Goal: Transaction & Acquisition: Purchase product/service

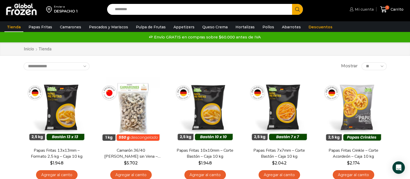
click at [364, 11] on span "Mi cuenta" at bounding box center [363, 9] width 20 height 5
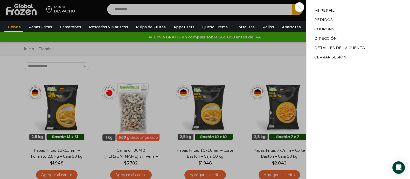
click at [348, 15] on div "Mi cuenta Mi cuenta Mi perfil Pedidos Descargas Coupons Dirección Detalles de l…" at bounding box center [360, 9] width 25 height 10
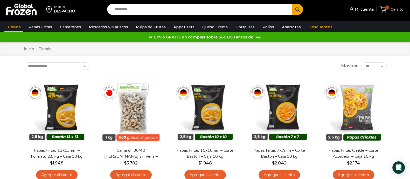
click at [394, 7] on span "Carrito" at bounding box center [396, 9] width 14 height 5
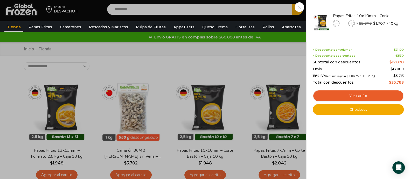
drag, startPoint x: 294, startPoint y: 140, endPoint x: 292, endPoint y: 146, distance: 6.5
click at [352, 22] on span at bounding box center [351, 23] width 6 height 6
click at [352, 22] on icon at bounding box center [351, 23] width 3 height 3
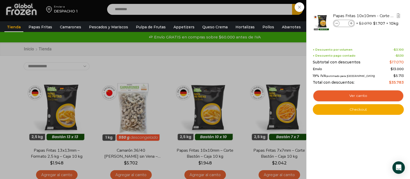
click at [352, 22] on icon at bounding box center [351, 23] width 3 height 3
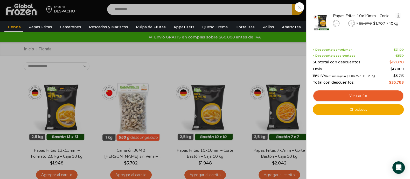
type input "**"
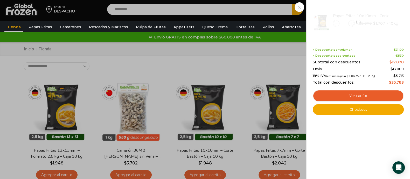
click at [379, 6] on div "1 Carrito 1 1 Shopping Cart ** $" at bounding box center [392, 9] width 26 height 12
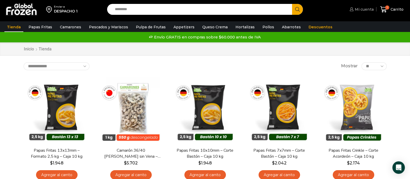
click at [365, 6] on link "Mi cuenta" at bounding box center [360, 9] width 25 height 10
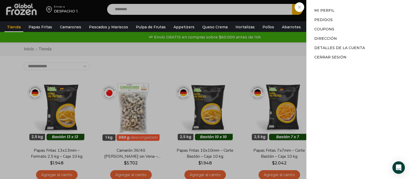
click at [333, 21] on li "Pedidos" at bounding box center [358, 19] width 88 height 9
click at [324, 20] on link "Pedidos" at bounding box center [323, 19] width 18 height 5
click at [325, 20] on link "Pedidos" at bounding box center [323, 19] width 18 height 5
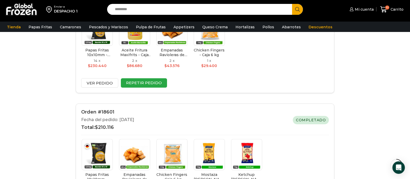
scroll to position [226, 0]
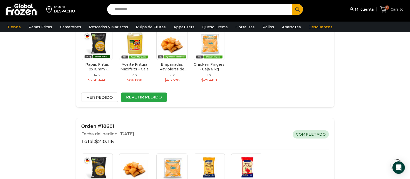
click at [388, 8] on span "10" at bounding box center [387, 7] width 4 height 4
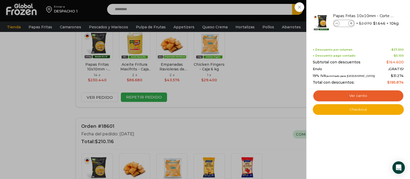
scroll to position [194, 0]
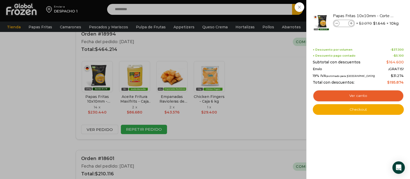
click at [379, 16] on div "10 Carrito 10 10 Shopping Cart **" at bounding box center [392, 9] width 26 height 12
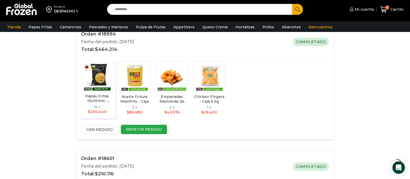
click at [95, 75] on img at bounding box center [97, 76] width 33 height 33
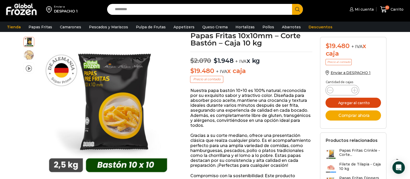
click at [346, 100] on button "Agregar al carrito" at bounding box center [352, 102] width 55 height 10
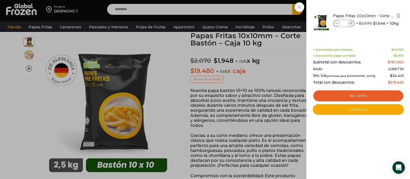
click at [337, 23] on icon at bounding box center [336, 23] width 3 height 3
type input "**"
click at [379, 16] on div "10 Carrito 10 10 Shopping Cart" at bounding box center [392, 9] width 26 height 12
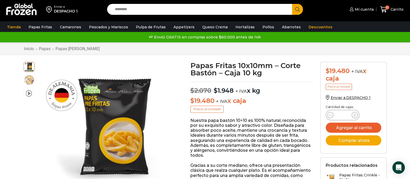
click at [166, 9] on input "Search input" at bounding box center [200, 9] width 177 height 11
type input "********"
click at [292, 4] on button "Search" at bounding box center [297, 9] width 11 height 11
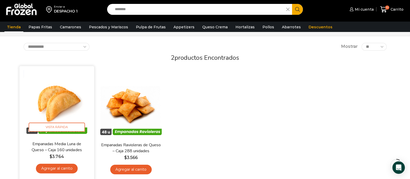
scroll to position [32, 0]
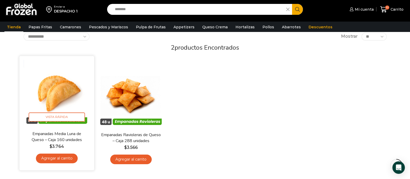
click at [62, 154] on link "Agregar al carrito" at bounding box center [57, 158] width 42 height 10
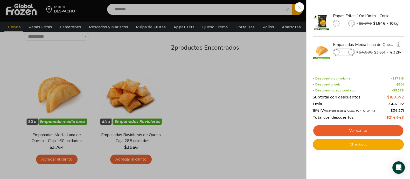
click at [350, 50] on span at bounding box center [351, 52] width 6 height 6
click at [351, 51] on icon at bounding box center [351, 52] width 3 height 3
type input "*"
click at [379, 4] on div "13 Carrito 13 13 Shopping Cart" at bounding box center [392, 9] width 26 height 12
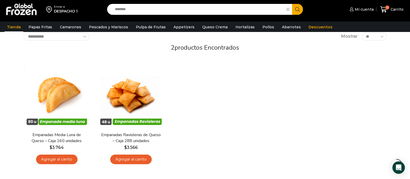
click at [227, 9] on input "********" at bounding box center [198, 9] width 172 height 11
type input "*"
type input "******"
click at [292, 4] on button "Search" at bounding box center [297, 9] width 11 height 11
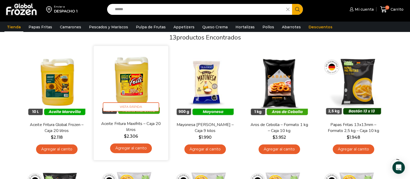
scroll to position [32, 0]
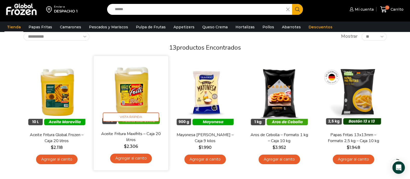
click at [129, 159] on link "Agregar al carrito" at bounding box center [131, 158] width 42 height 10
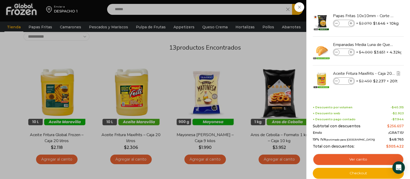
click at [350, 80] on icon at bounding box center [351, 81] width 3 height 3
type input "*"
click at [336, 80] on icon at bounding box center [336, 81] width 3 height 3
type input "*"
click at [379, 16] on div "14 Carrito 14 14 Shopping Cart" at bounding box center [392, 9] width 26 height 12
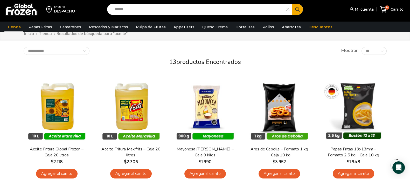
scroll to position [0, 0]
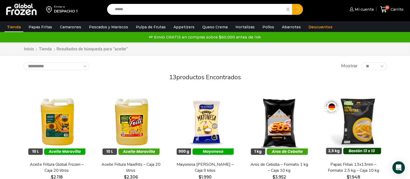
drag, startPoint x: 148, startPoint y: 6, endPoint x: 47, endPoint y: 7, distance: 101.3
click at [47, 7] on div "Enviar a DESPACHO 1 Search input ****** Search Mi cuenta" at bounding box center [204, 9] width 407 height 19
type input "********"
click at [292, 4] on button "Search" at bounding box center [297, 9] width 11 height 11
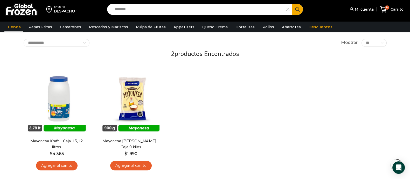
scroll to position [32, 0]
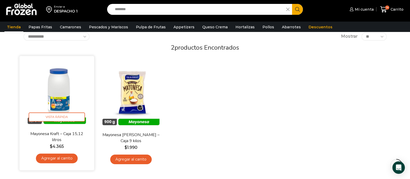
click at [53, 157] on link "Agregar al carrito" at bounding box center [57, 158] width 42 height 10
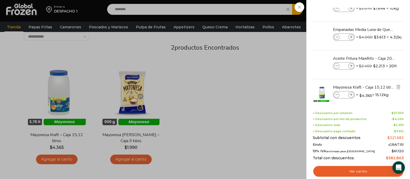
scroll to position [23, 0]
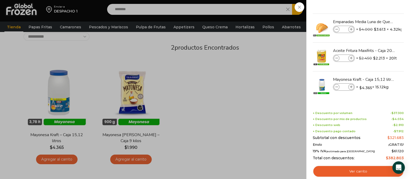
click at [379, 8] on div "15 [GEOGRAPHIC_DATA] 15 15 Shopping Cart" at bounding box center [392, 9] width 26 height 12
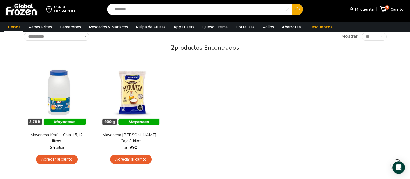
click at [167, 8] on input "********" at bounding box center [198, 9] width 172 height 11
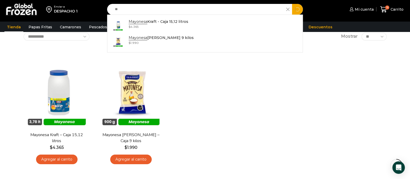
type input "*"
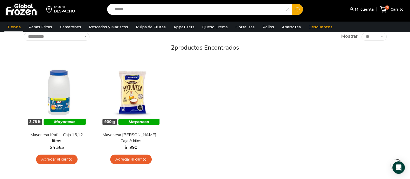
type input "******"
click at [292, 4] on button "Search" at bounding box center [297, 9] width 11 height 11
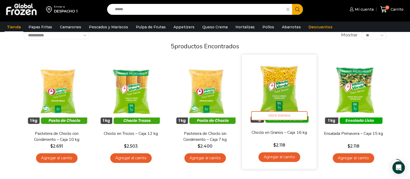
scroll to position [32, 0]
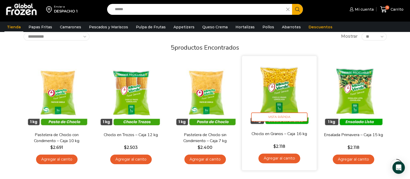
click at [277, 157] on link "Agregar al carrito" at bounding box center [279, 158] width 42 height 10
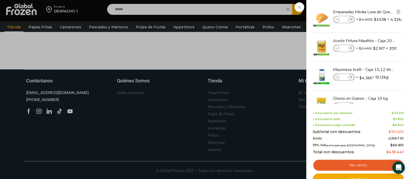
scroll to position [52, 0]
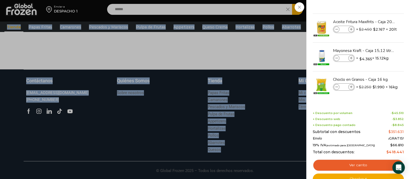
drag, startPoint x: 409, startPoint y: 140, endPoint x: 412, endPoint y: 160, distance: 19.6
click at [357, 164] on link "Ver carrito" at bounding box center [357, 165] width 91 height 12
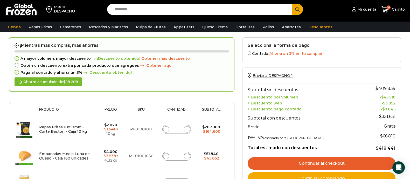
scroll to position [32, 0]
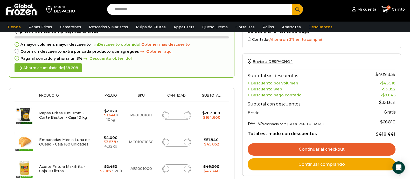
click at [320, 148] on link "Continuar al checkout" at bounding box center [321, 149] width 148 height 12
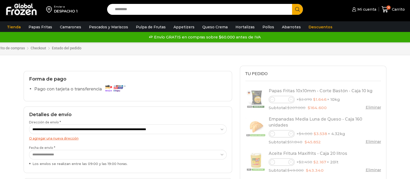
select select "*"
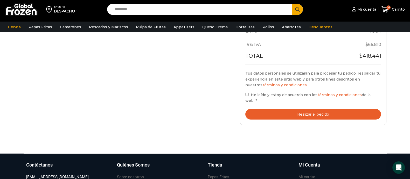
scroll to position [259, 0]
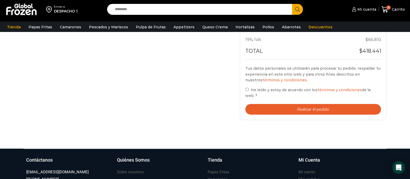
click at [320, 105] on button "Realizar el pedido" at bounding box center [313, 109] width 136 height 11
